Goal: Find specific page/section: Find specific page/section

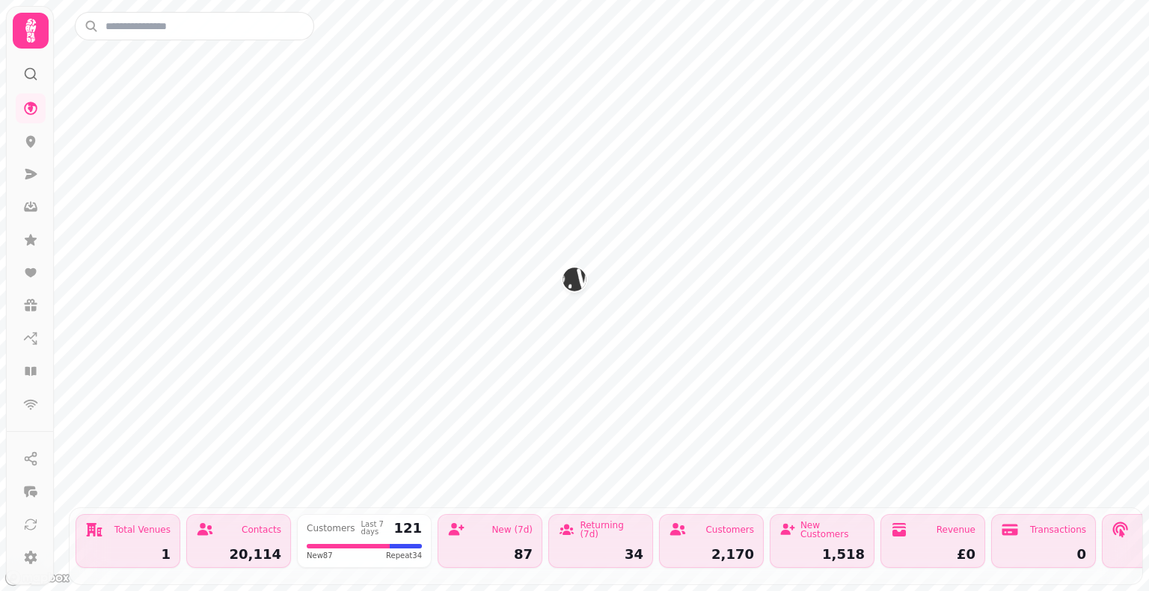
click at [28, 82] on div at bounding box center [30, 68] width 27 height 39
click at [31, 74] on icon at bounding box center [30, 74] width 15 height 15
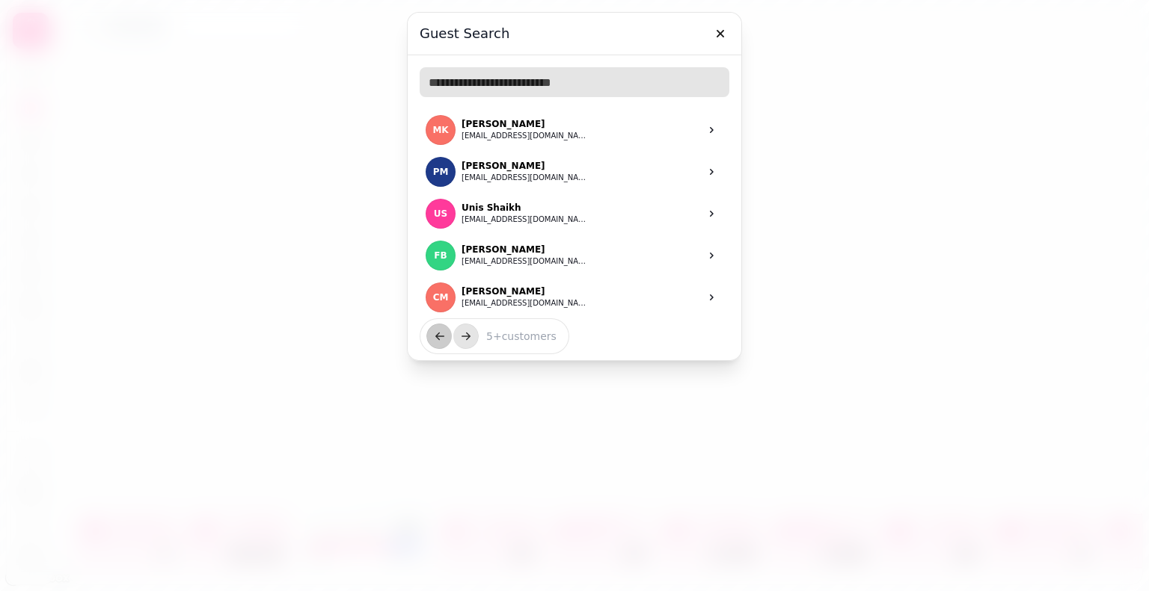
click at [562, 80] on input "text" at bounding box center [574, 82] width 310 height 30
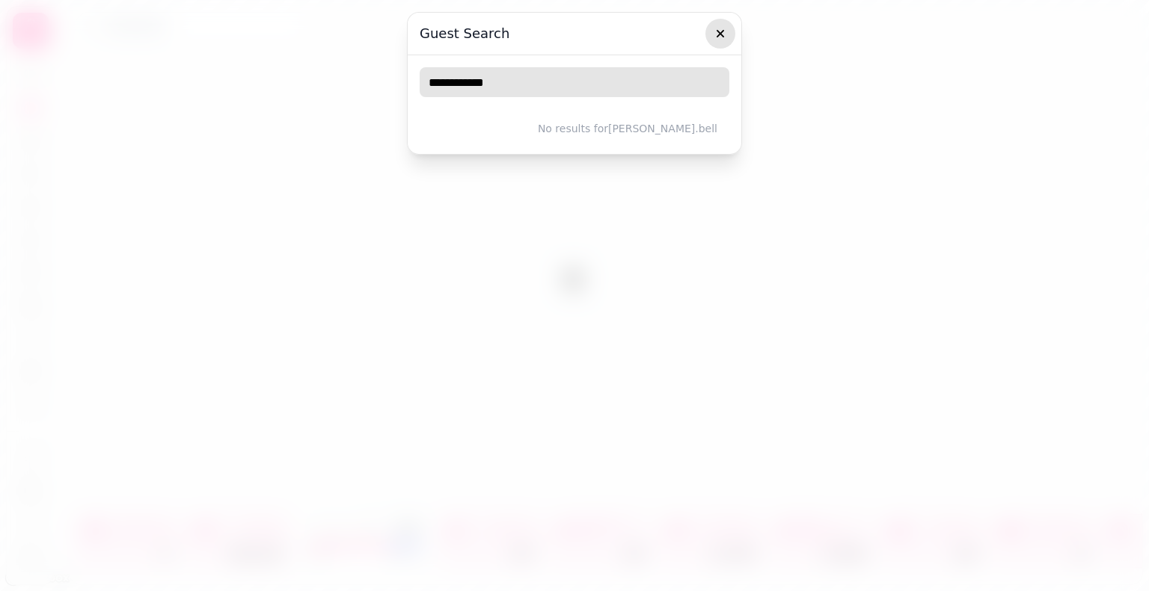
type input "**********"
click at [723, 31] on icon "button" at bounding box center [720, 33] width 15 height 15
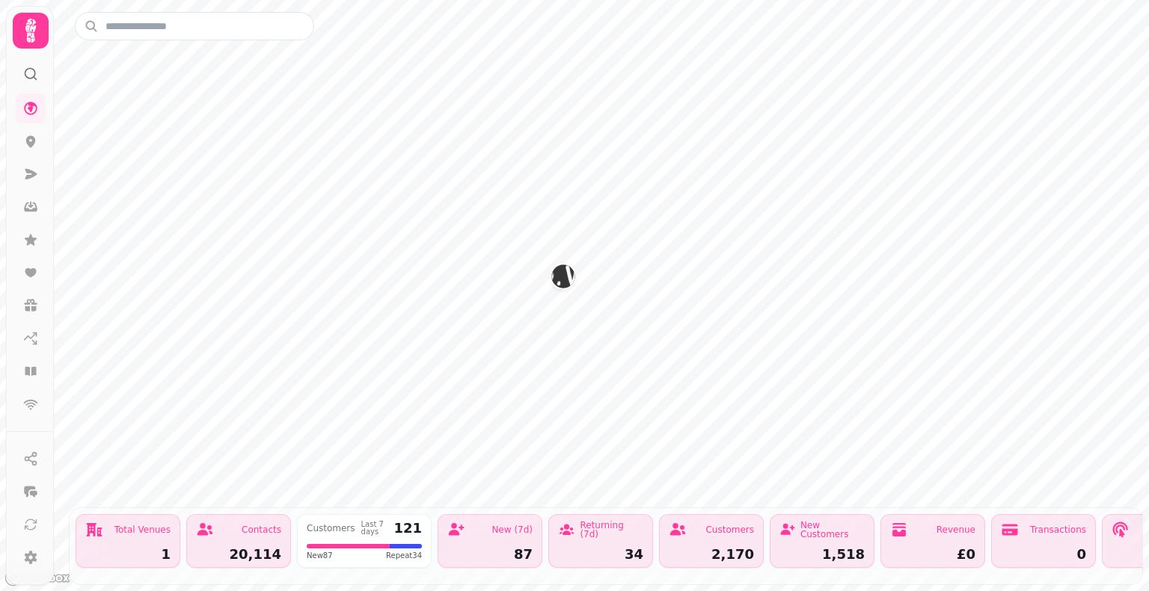
click at [24, 83] on div at bounding box center [30, 68] width 27 height 39
click at [27, 73] on icon at bounding box center [30, 74] width 15 height 15
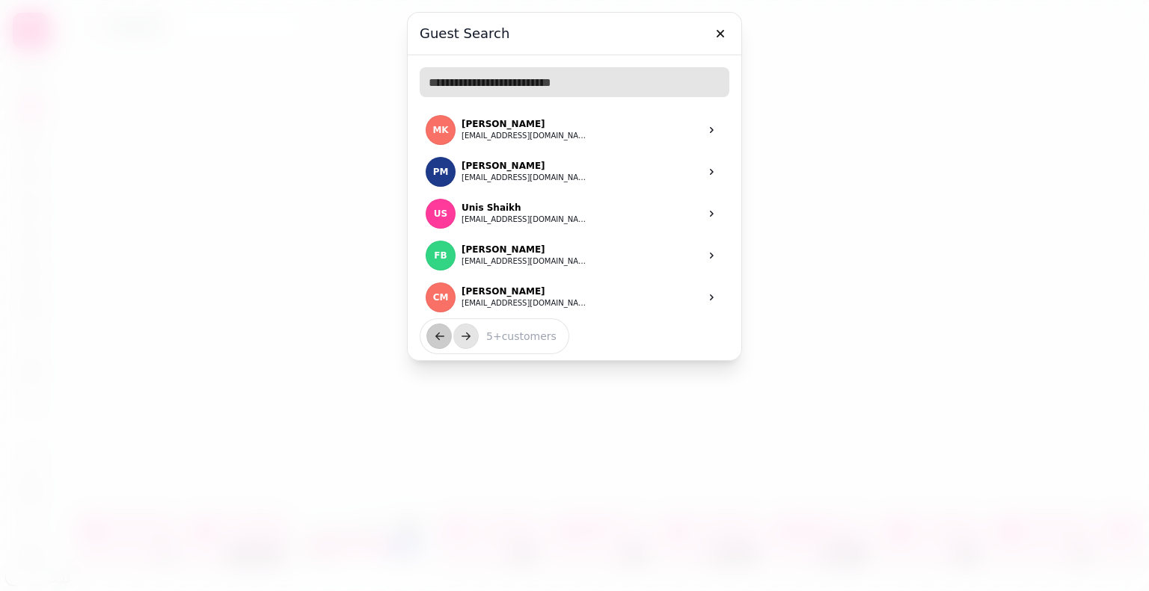
click at [517, 73] on input "text" at bounding box center [574, 82] width 310 height 30
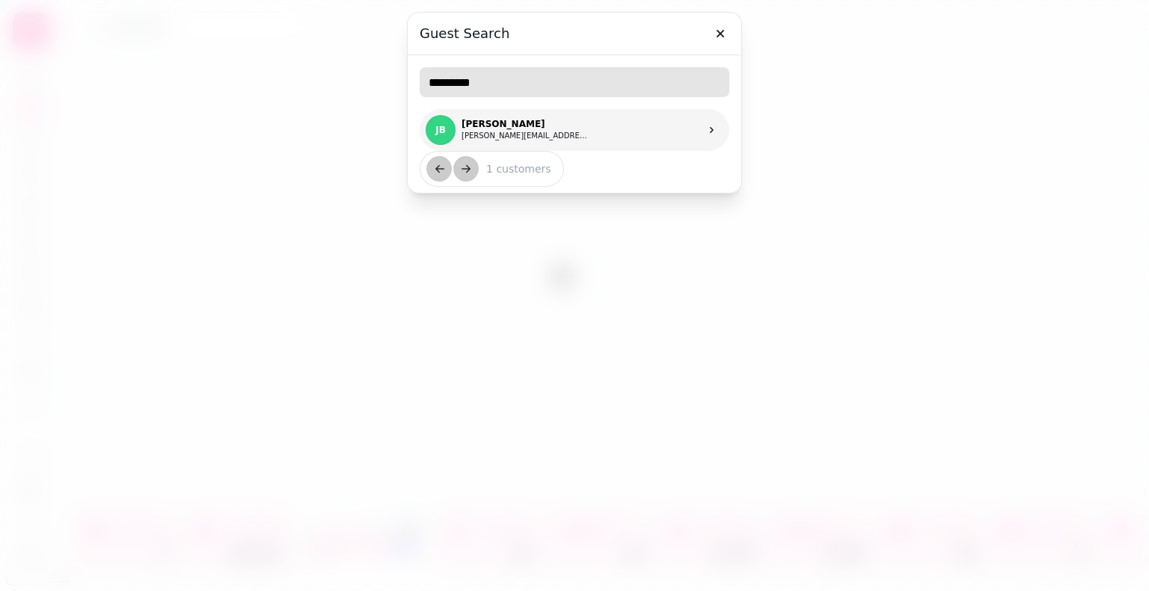
type input "*********"
click at [531, 126] on p "[PERSON_NAME]" at bounding box center [524, 124] width 127 height 12
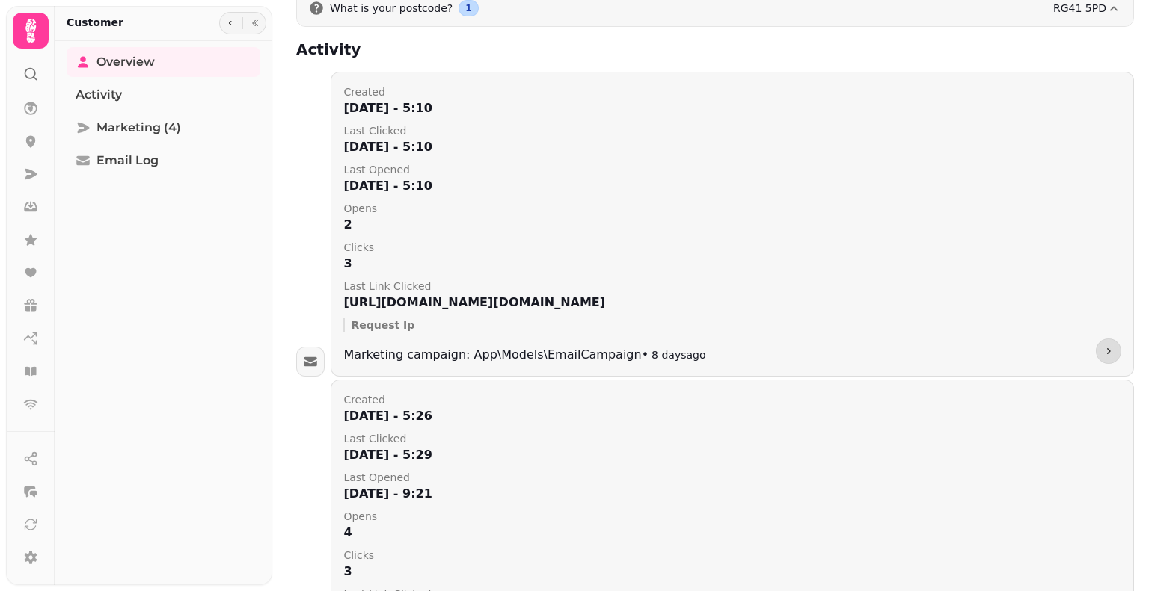
scroll to position [167, 0]
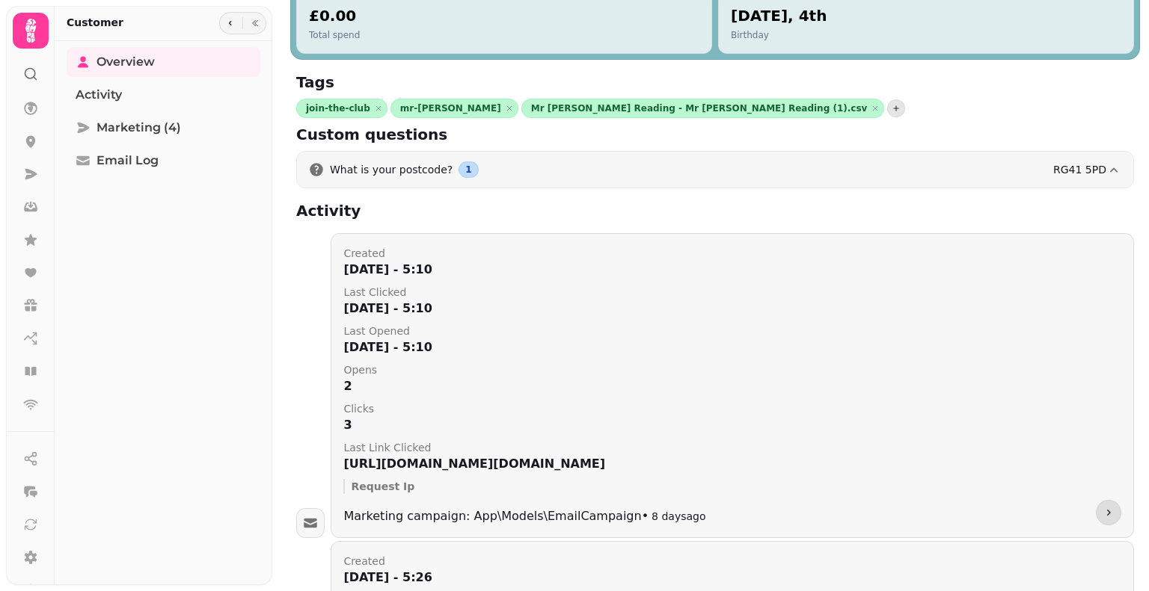
click at [571, 173] on button "What is your postcode? 1 RG41 5PD" at bounding box center [715, 170] width 836 height 36
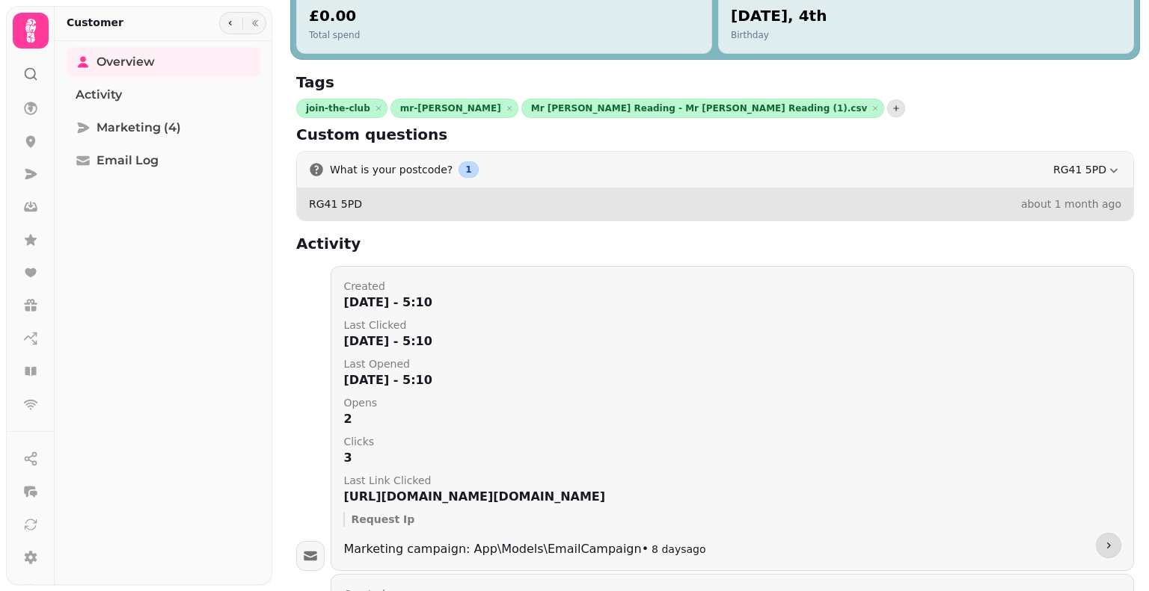
click at [572, 174] on button "What is your postcode? 1 RG41 5PD" at bounding box center [715, 170] width 836 height 36
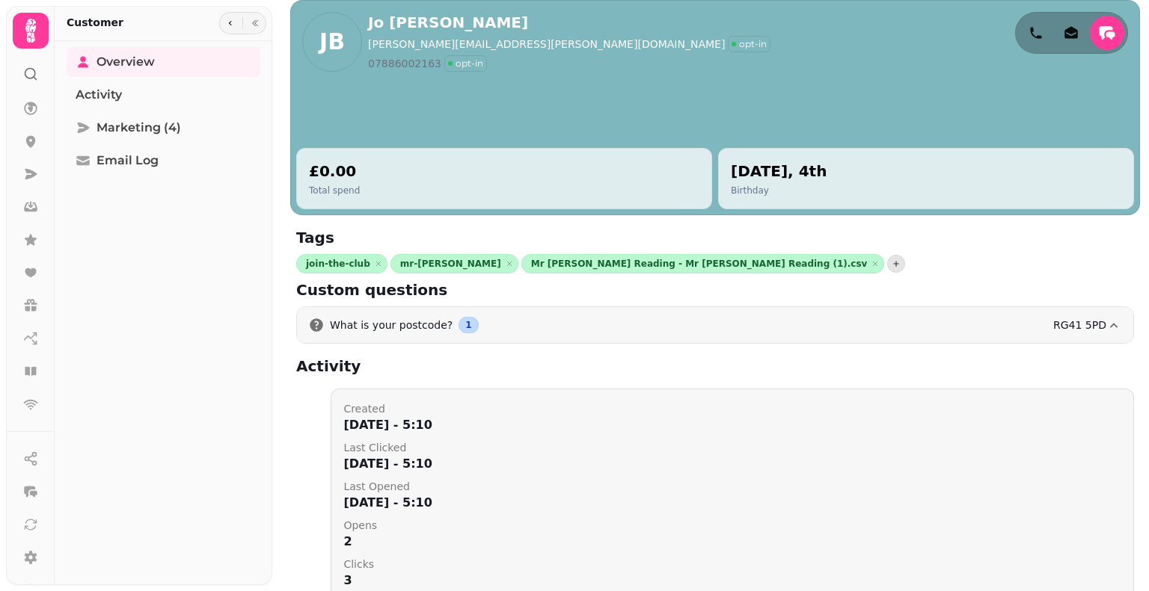
scroll to position [0, 0]
